Goal: Navigation & Orientation: Find specific page/section

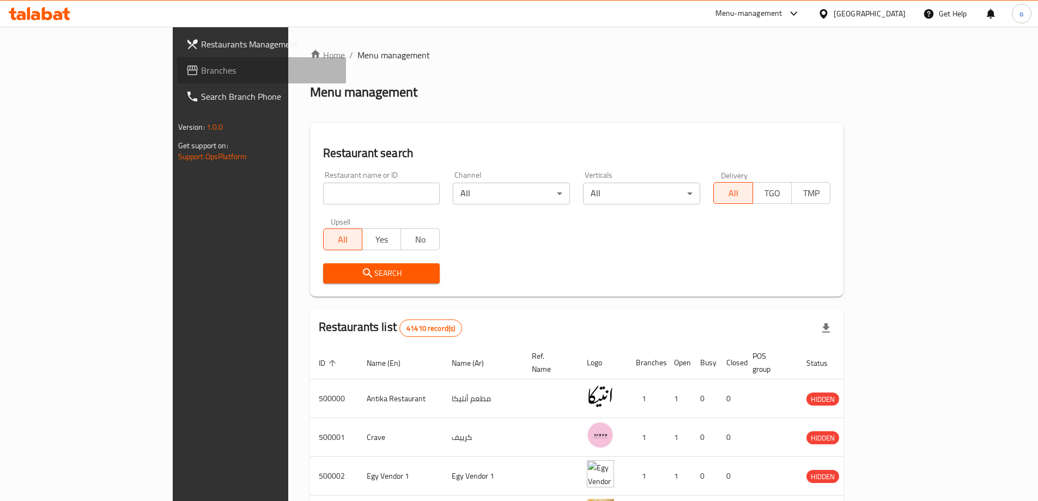
click at [177, 80] on link "Branches" at bounding box center [261, 70] width 169 height 26
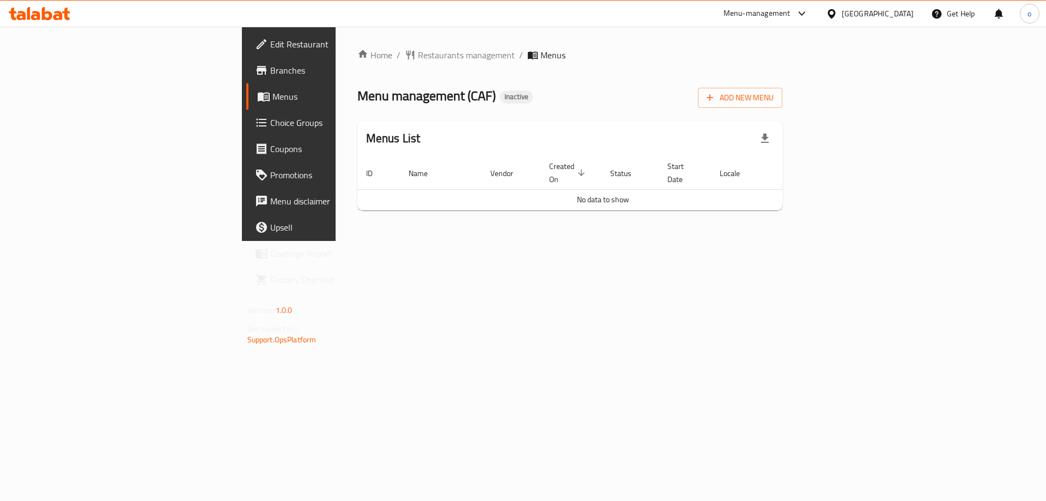
click at [270, 66] on span "Branches" at bounding box center [339, 70] width 138 height 13
